Goal: Information Seeking & Learning: Learn about a topic

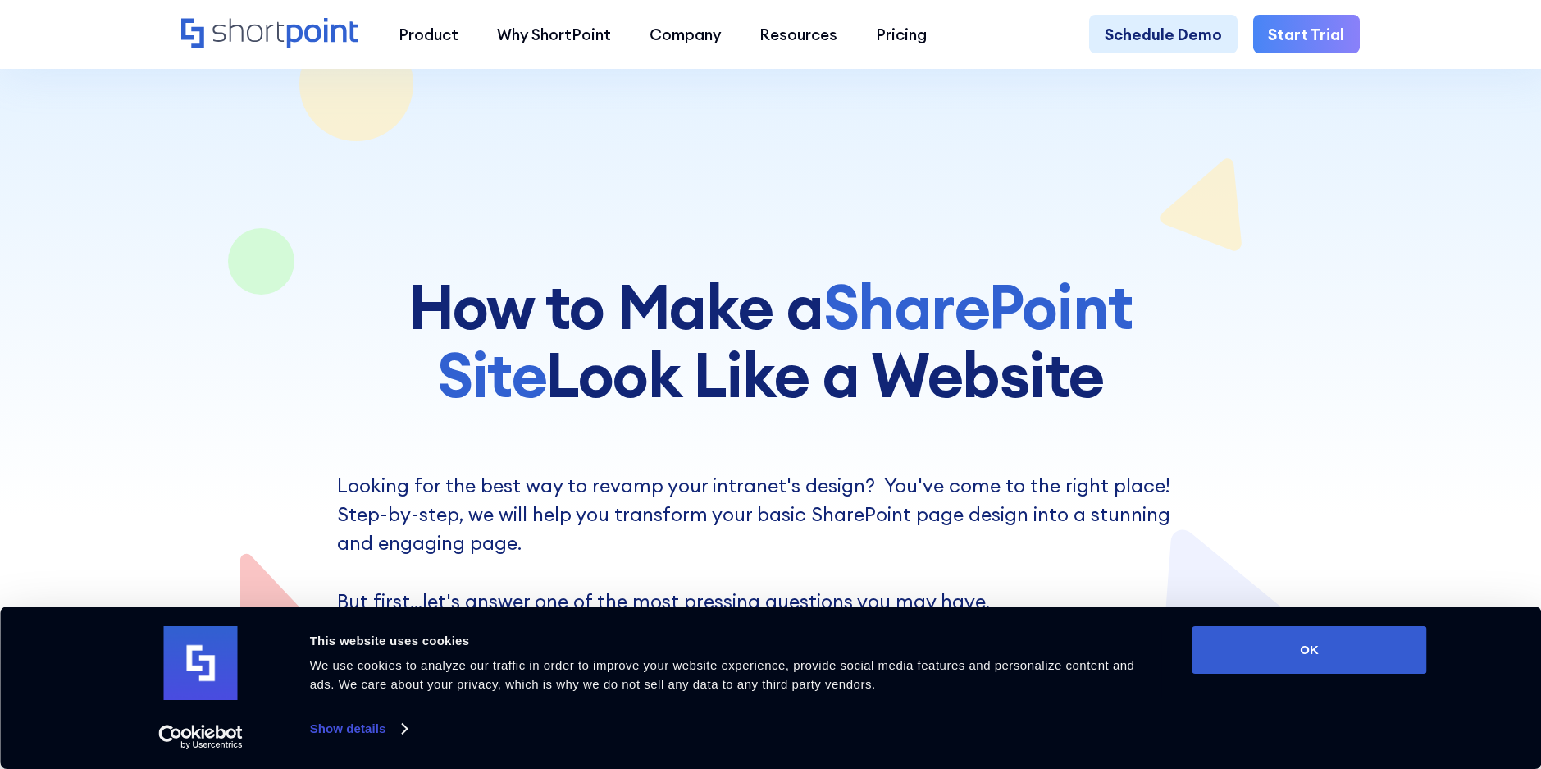
click at [682, 293] on h1 "How to Make a SharePoint Site Look Like a Website" at bounding box center [770, 340] width 924 height 135
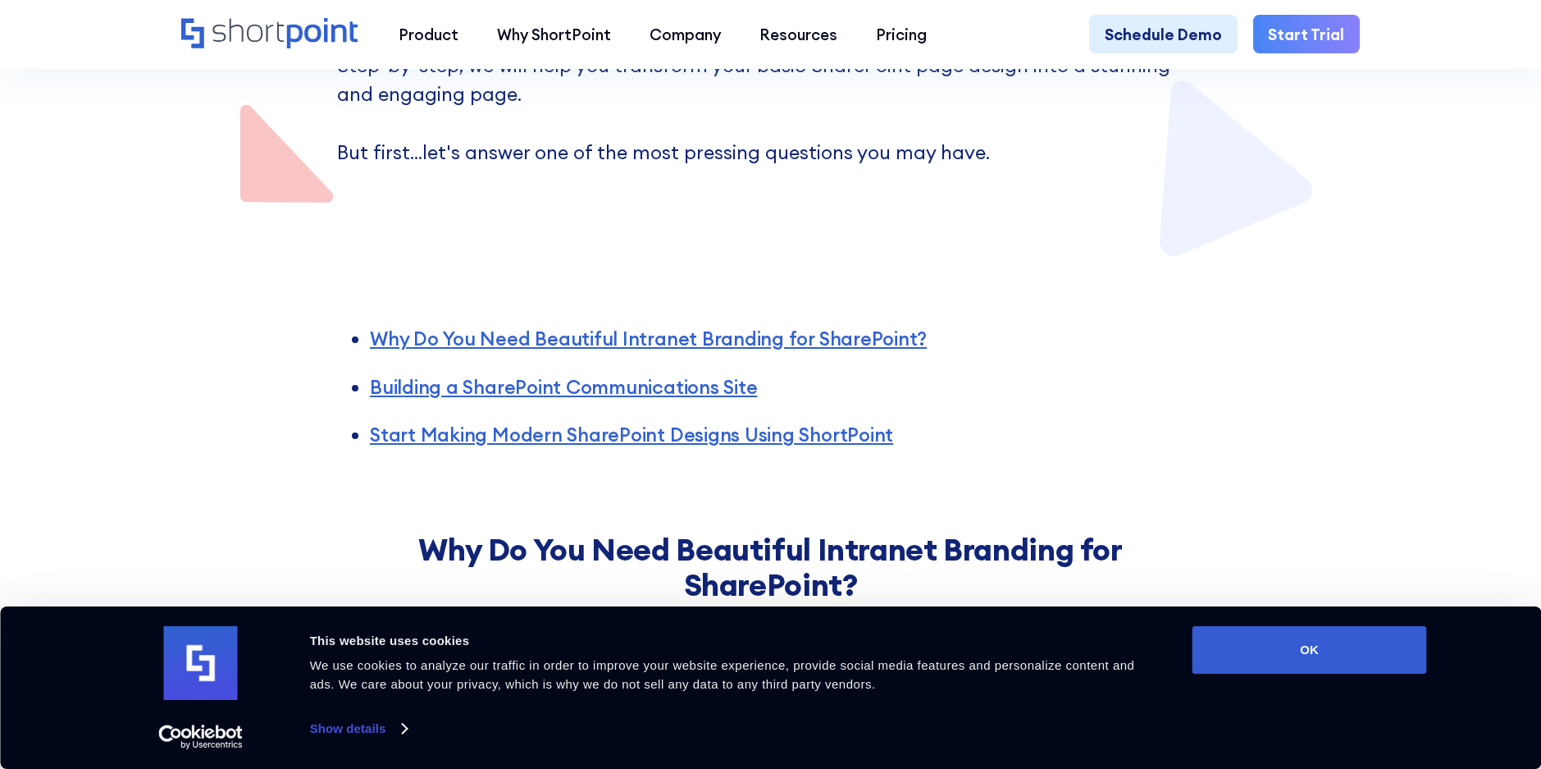
scroll to position [515, 0]
click at [1302, 639] on button "OK" at bounding box center [1310, 650] width 235 height 48
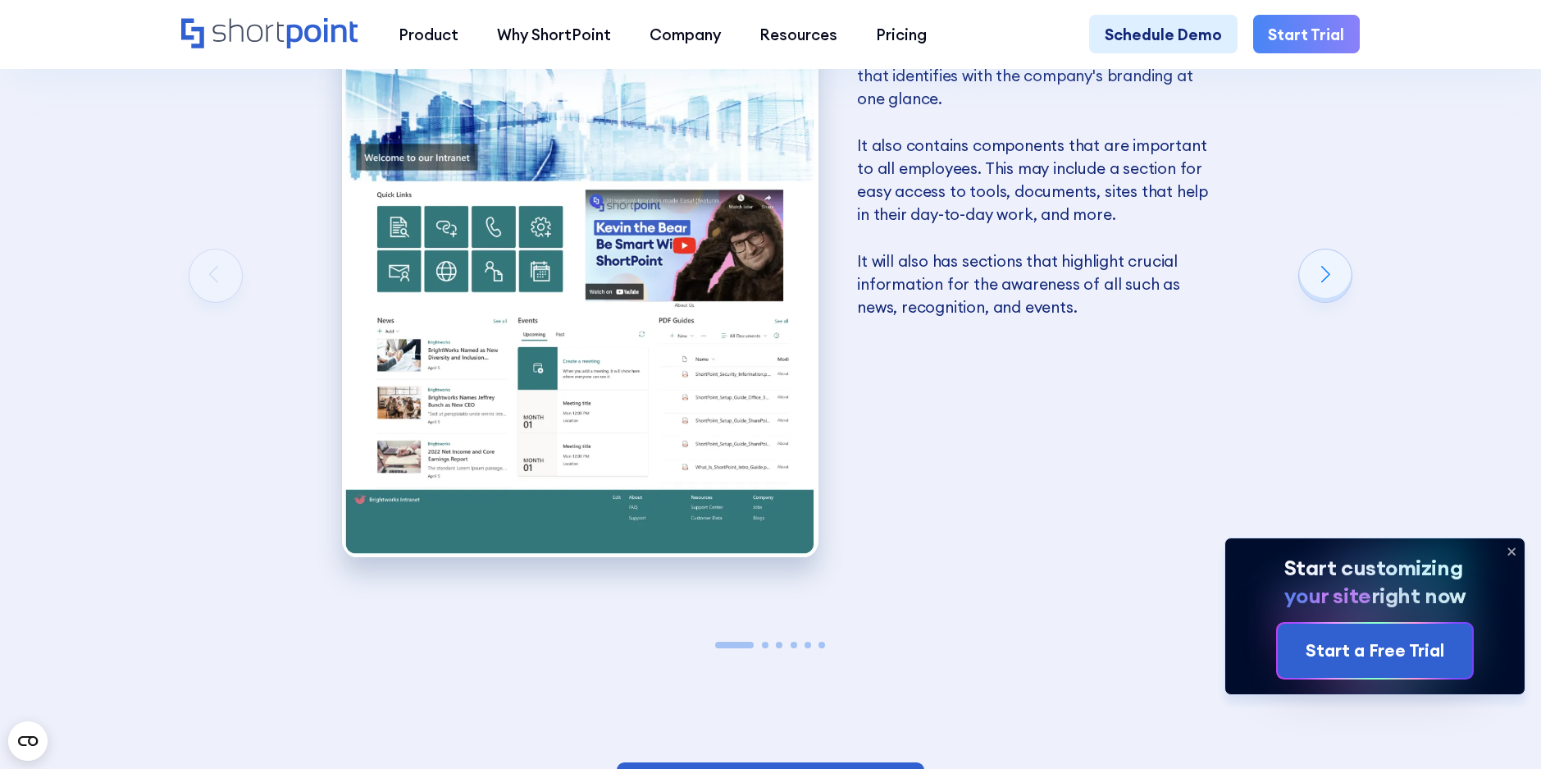
scroll to position [3494, 0]
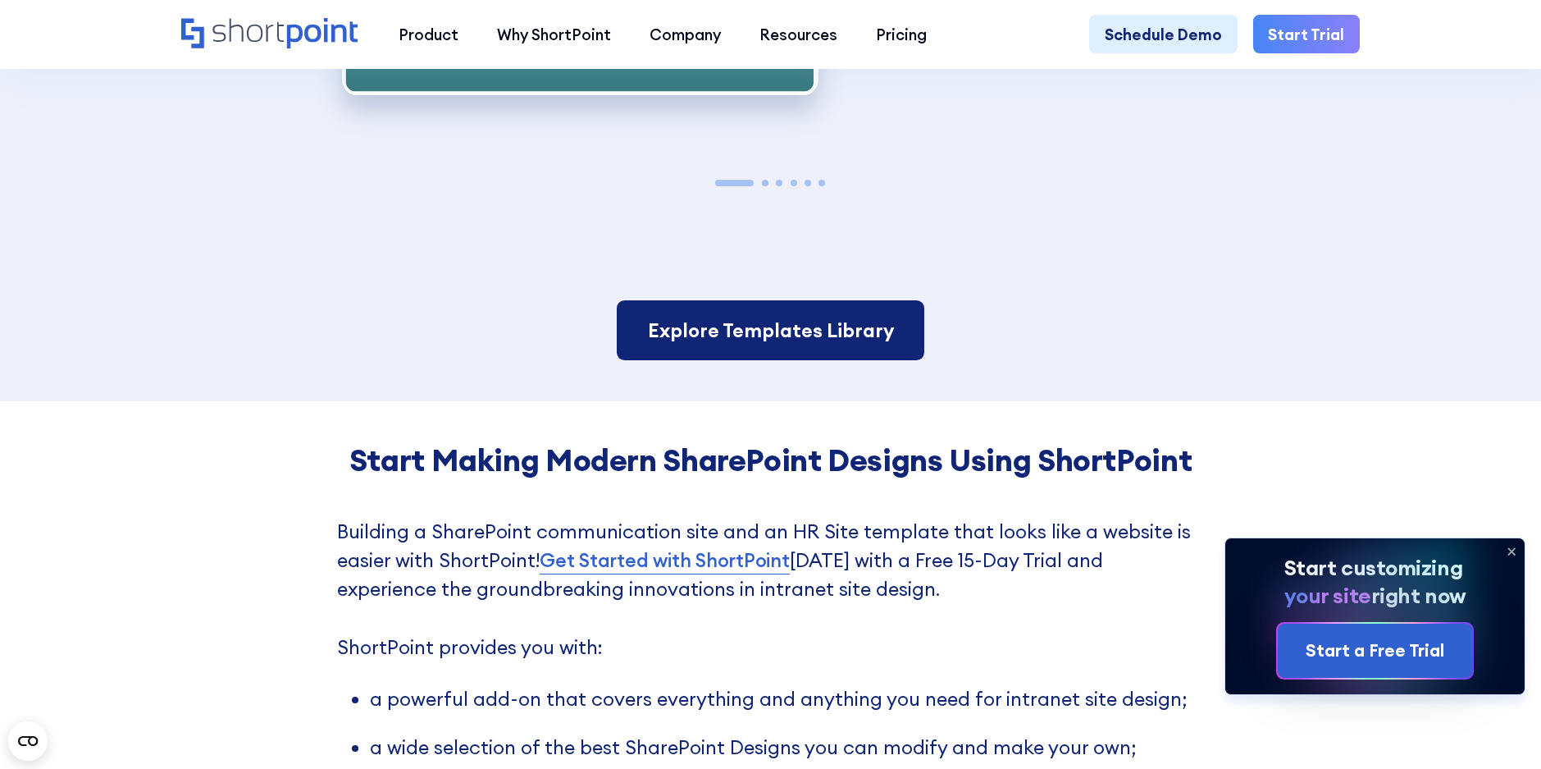
click at [680, 357] on link "Explore Templates Library" at bounding box center [771, 330] width 308 height 60
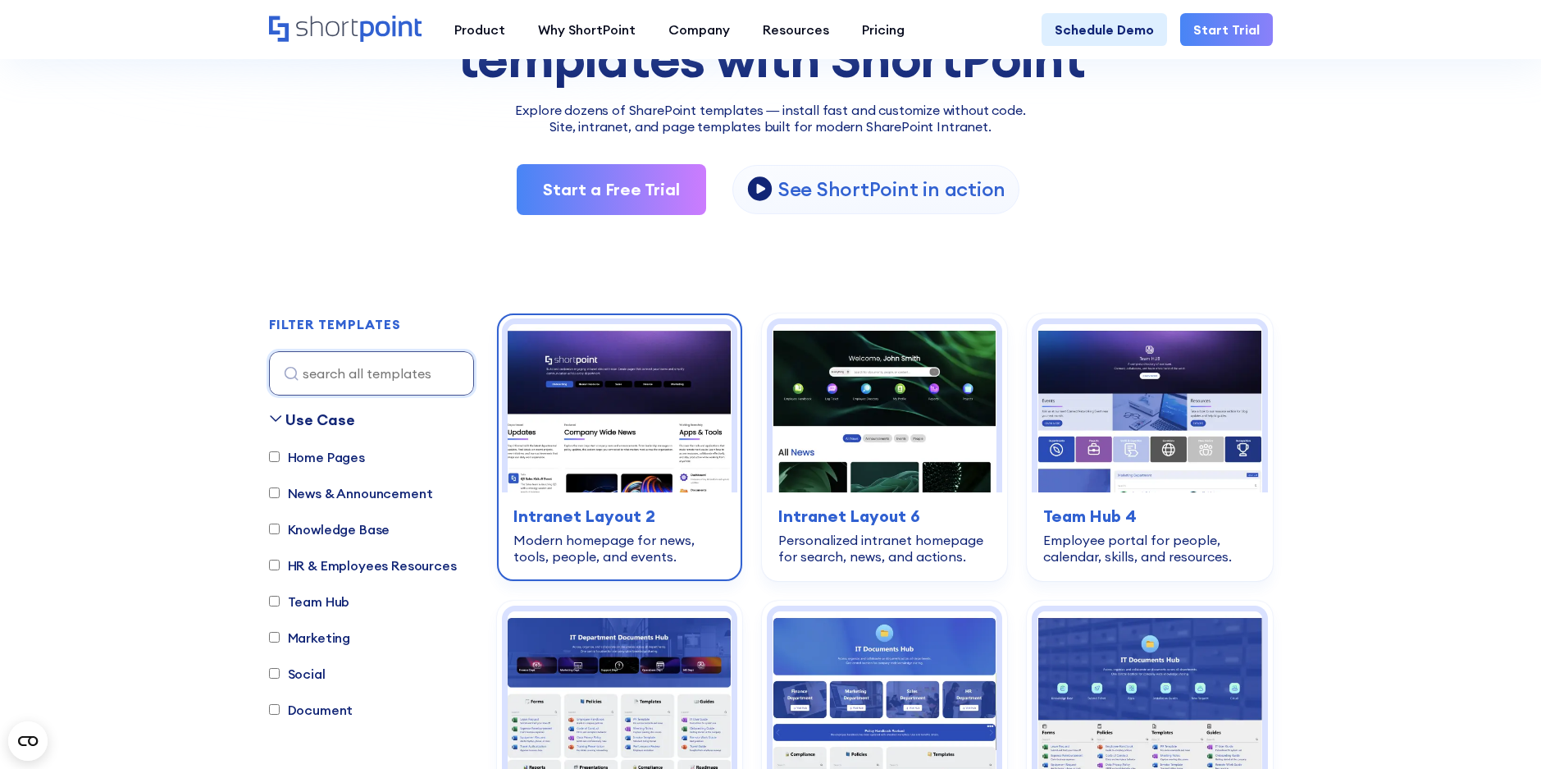
click at [582, 382] on img at bounding box center [620, 408] width 224 height 168
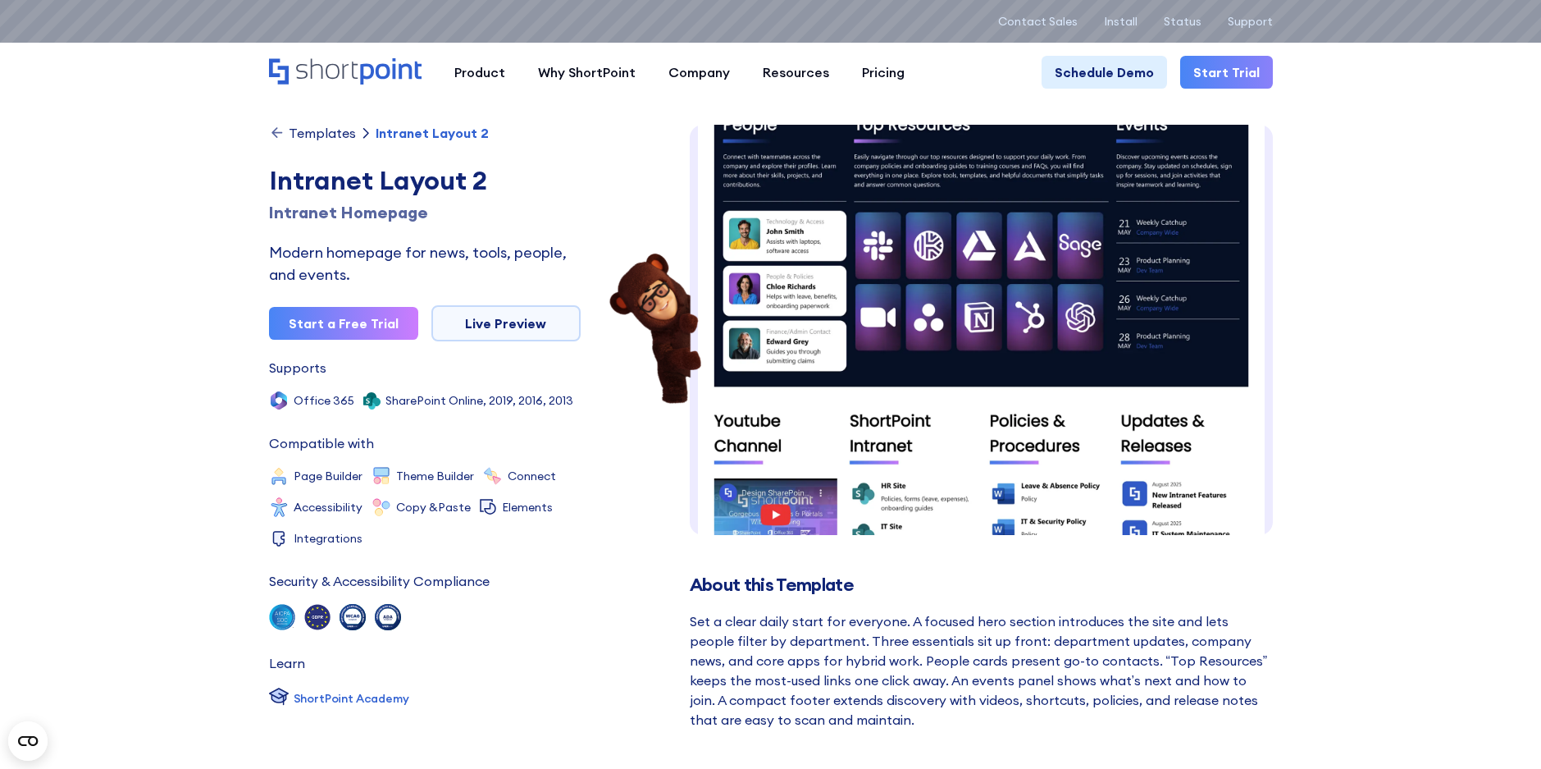
scroll to position [601, 0]
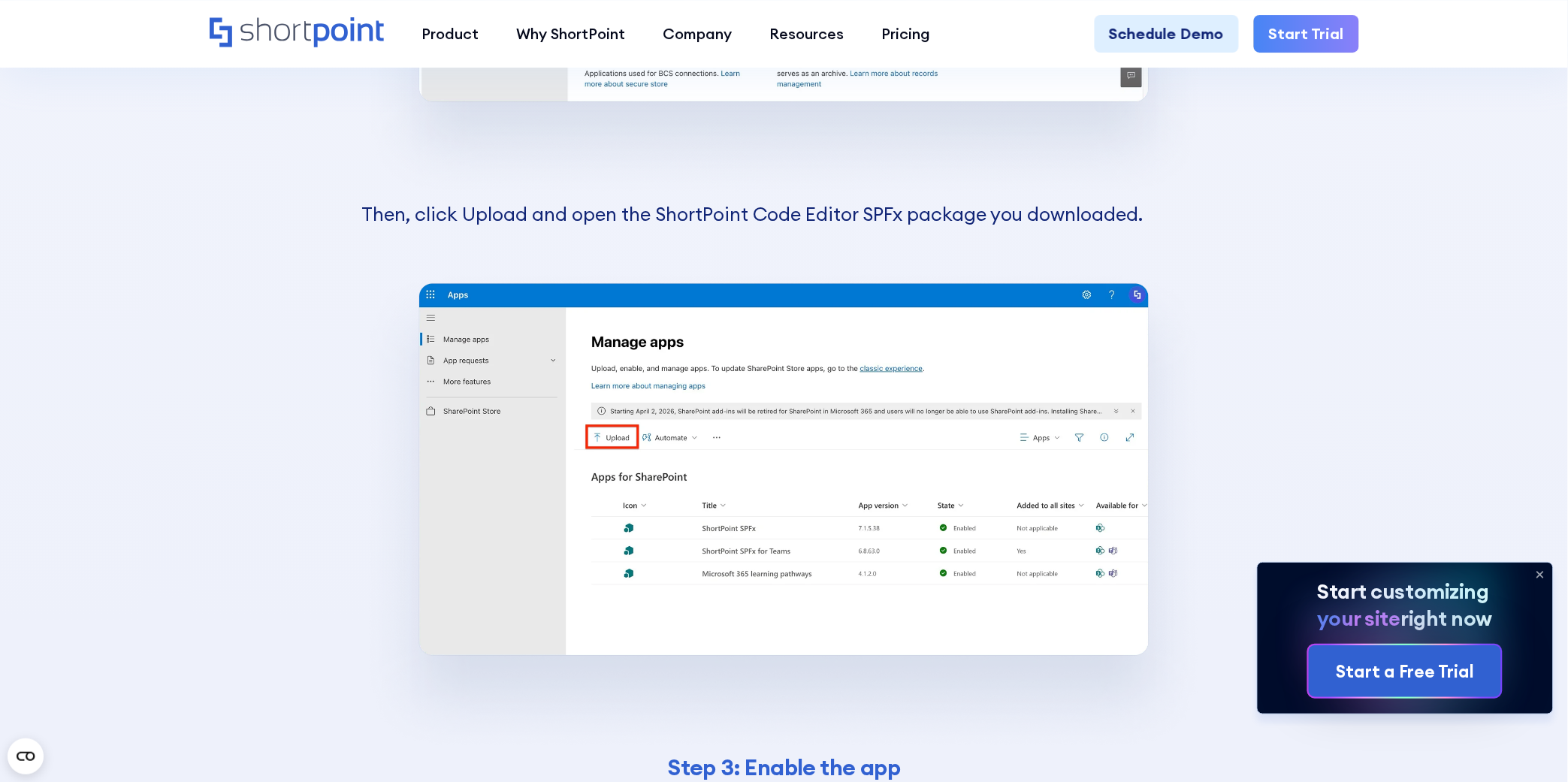
scroll to position [4838, 0]
